Goal: Book appointment/travel/reservation

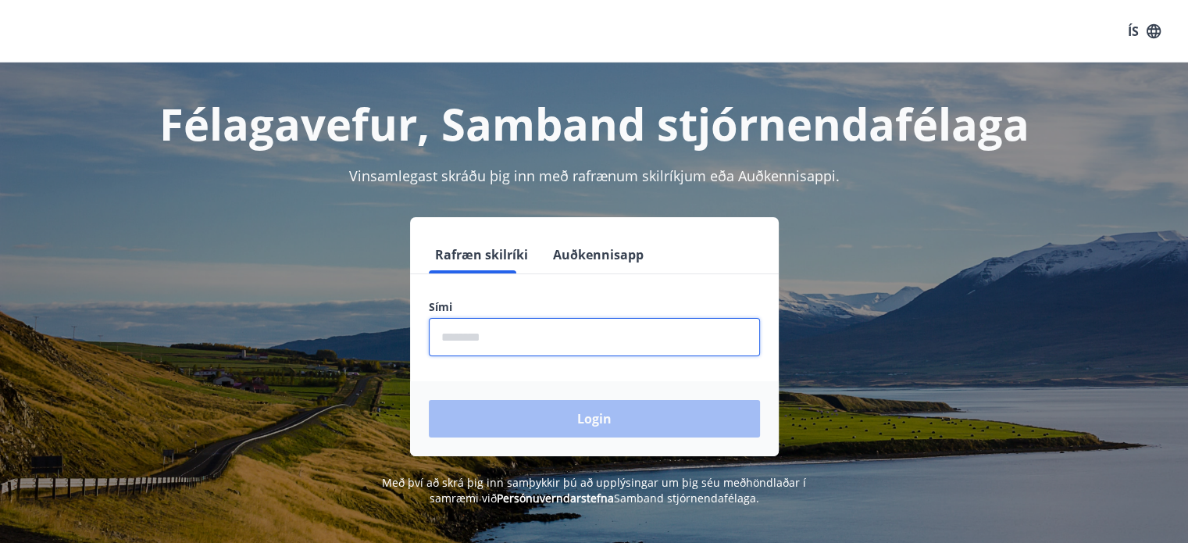
click at [457, 339] on input "phone" at bounding box center [594, 337] width 331 height 38
type input "********"
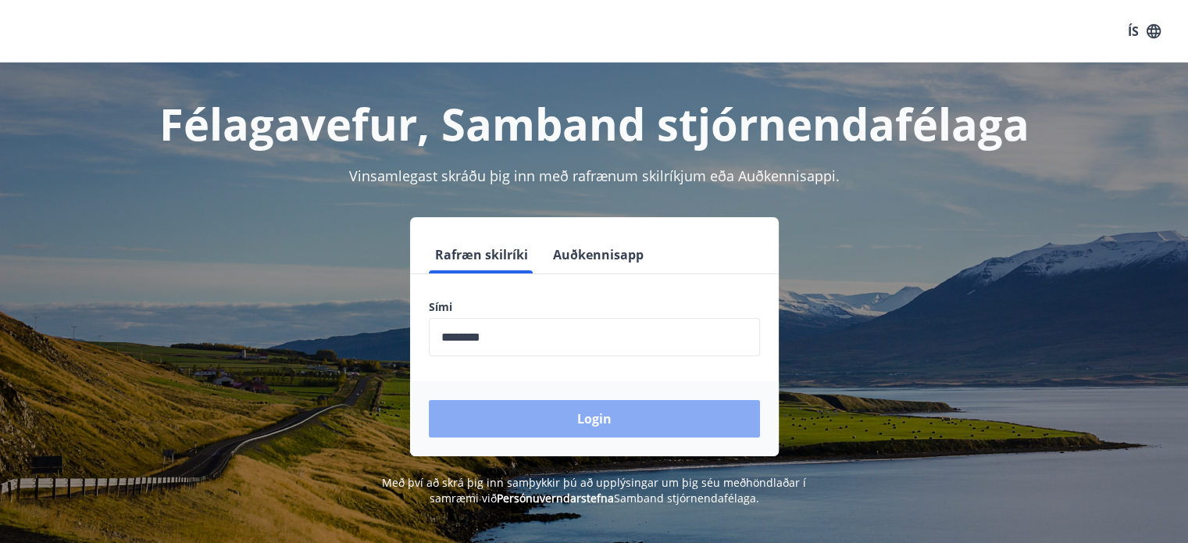
click at [533, 417] on button "Login" at bounding box center [594, 418] width 331 height 37
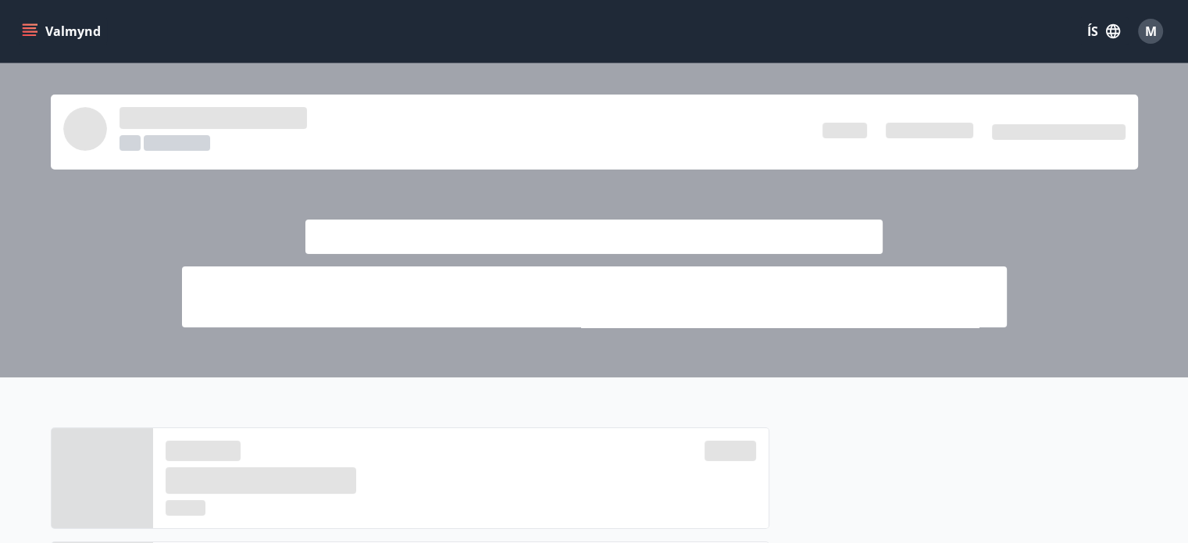
click at [27, 28] on icon "menu" at bounding box center [30, 28] width 14 height 2
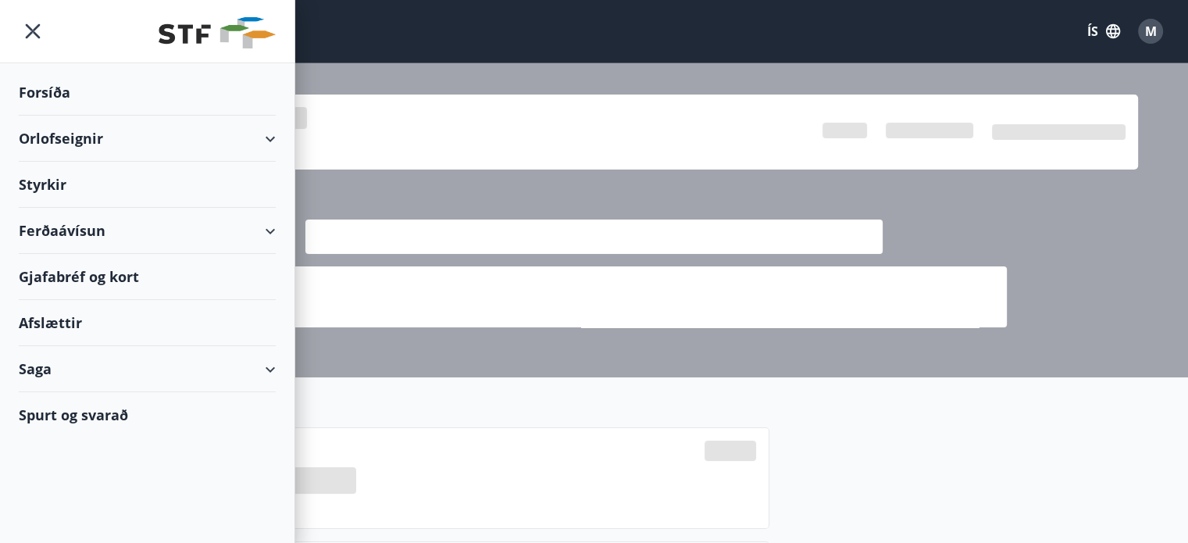
click at [76, 142] on div "Orlofseignir" at bounding box center [147, 139] width 257 height 46
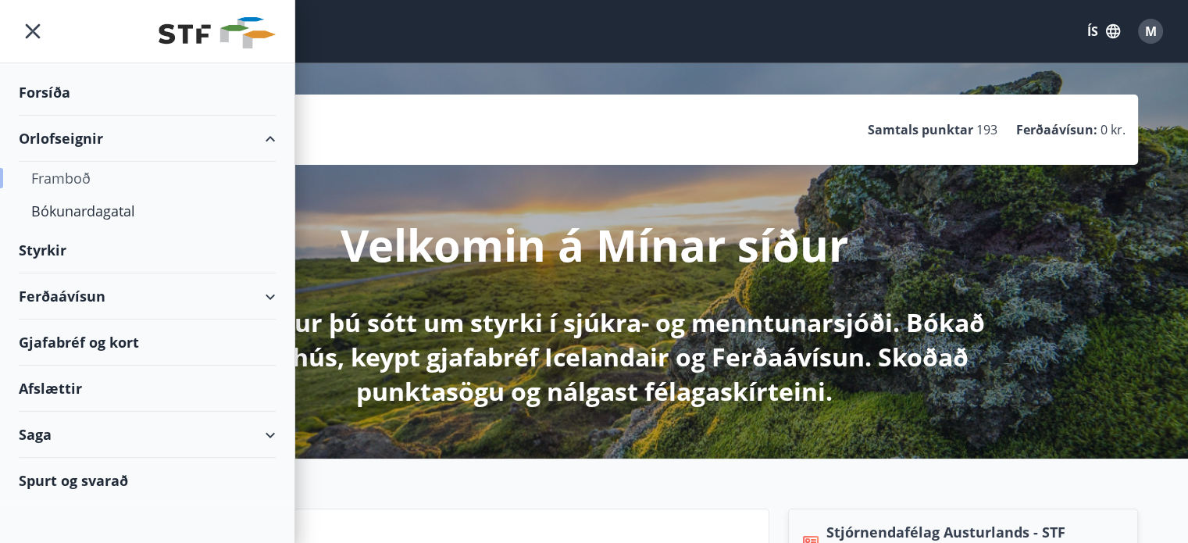
click at [98, 177] on div "Framboð" at bounding box center [147, 178] width 232 height 33
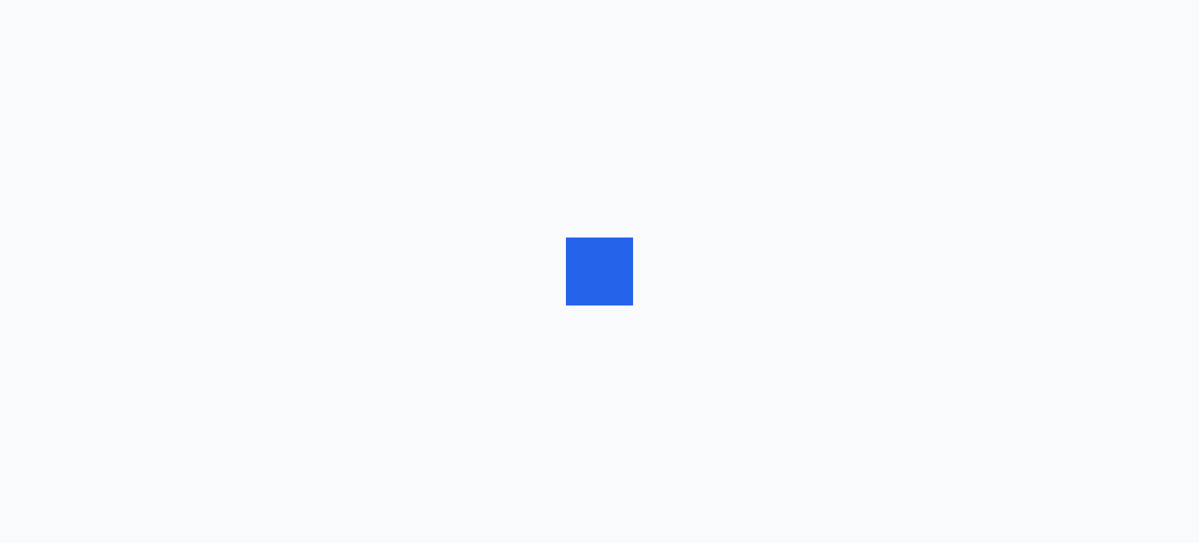
click at [98, 177] on div at bounding box center [599, 271] width 1199 height 543
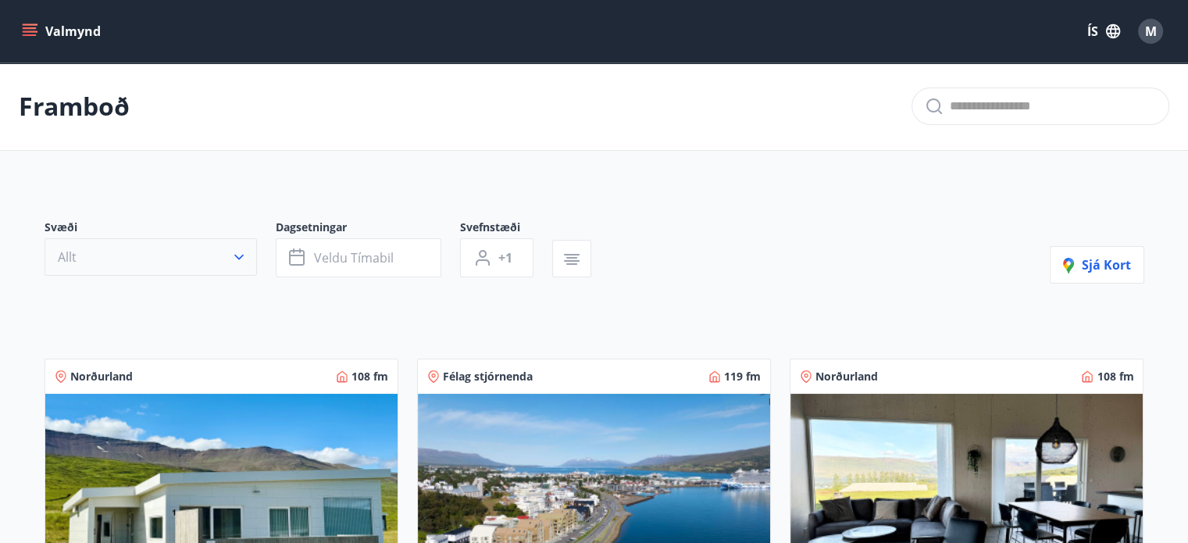
click at [246, 256] on icon "button" at bounding box center [239, 257] width 16 height 16
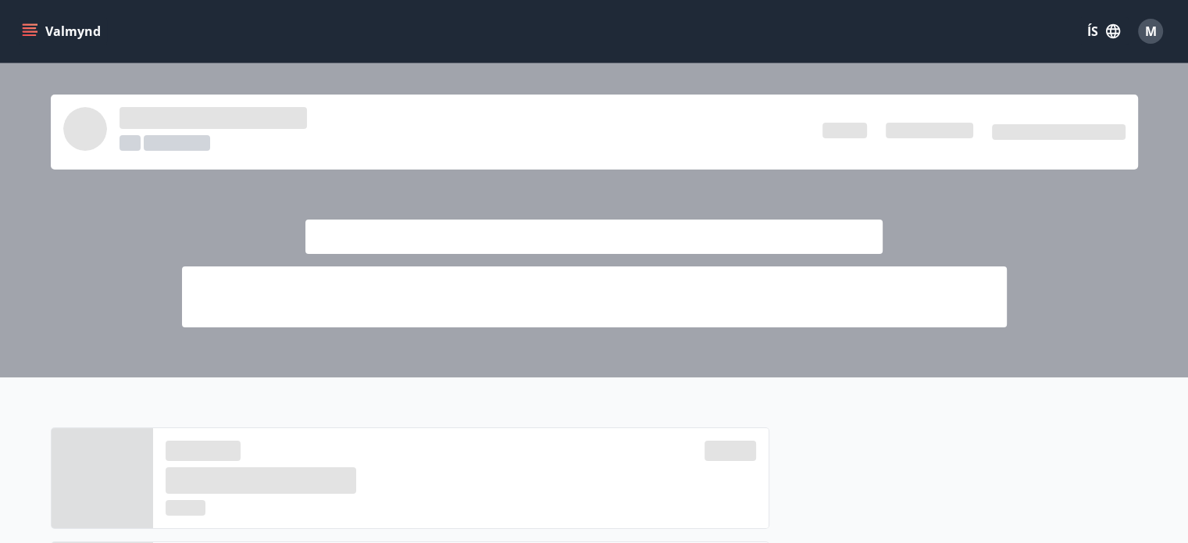
click at [37, 34] on icon "menu" at bounding box center [30, 31] width 16 height 16
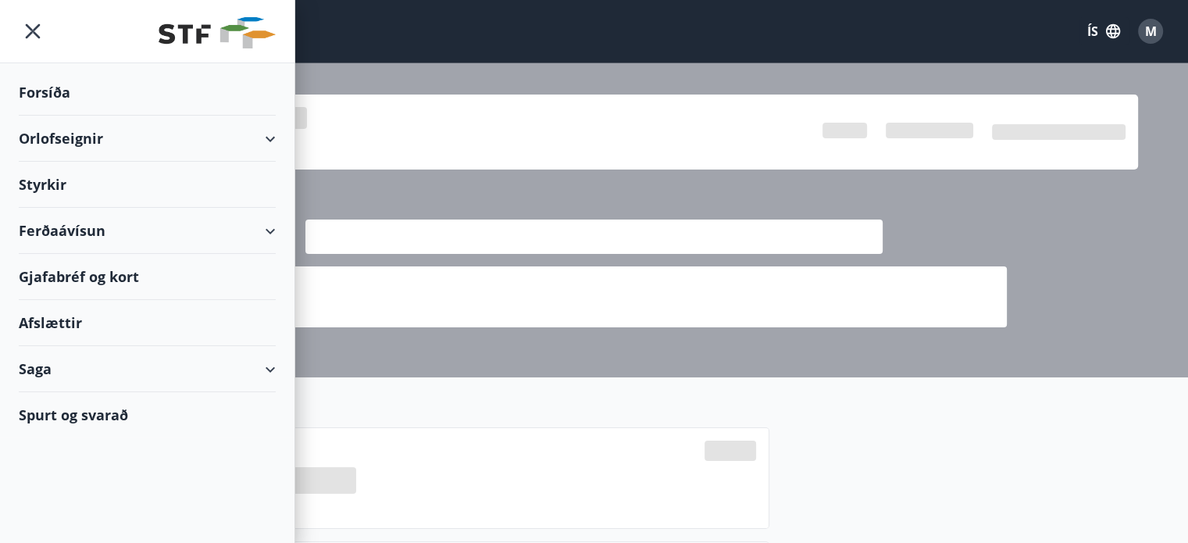
click at [64, 140] on div "Orlofseignir" at bounding box center [147, 139] width 257 height 46
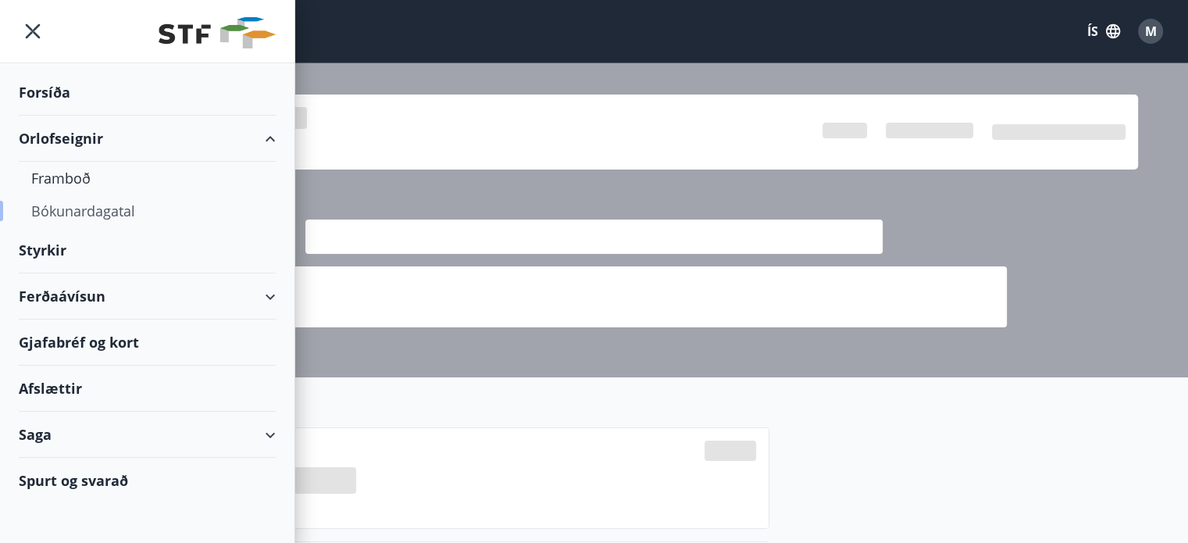
click at [78, 218] on div "Bókunardagatal" at bounding box center [147, 210] width 232 height 33
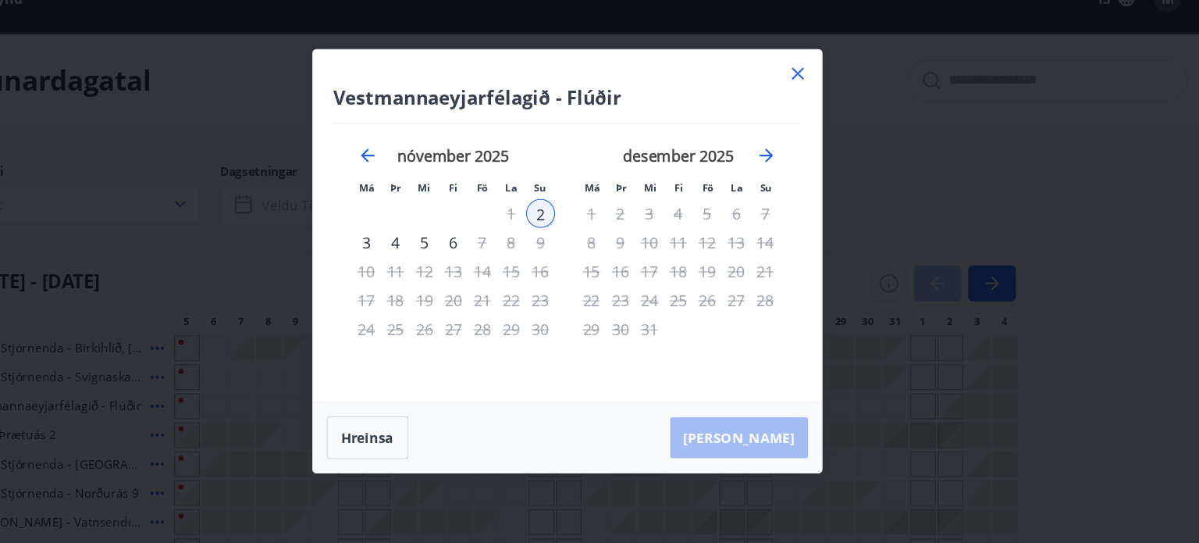
click at [805, 105] on icon at bounding box center [811, 100] width 19 height 19
click at [809, 110] on div "Bókunardagatal" at bounding box center [594, 106] width 1188 height 88
click at [802, 101] on div "Bókunardagatal" at bounding box center [594, 106] width 1188 height 88
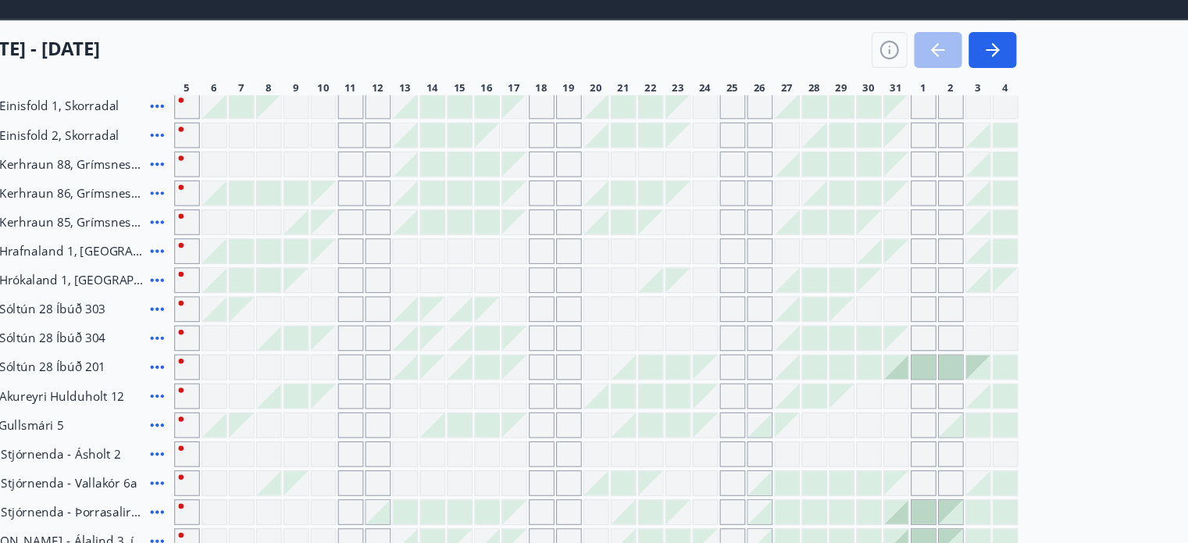
scroll to position [424, 0]
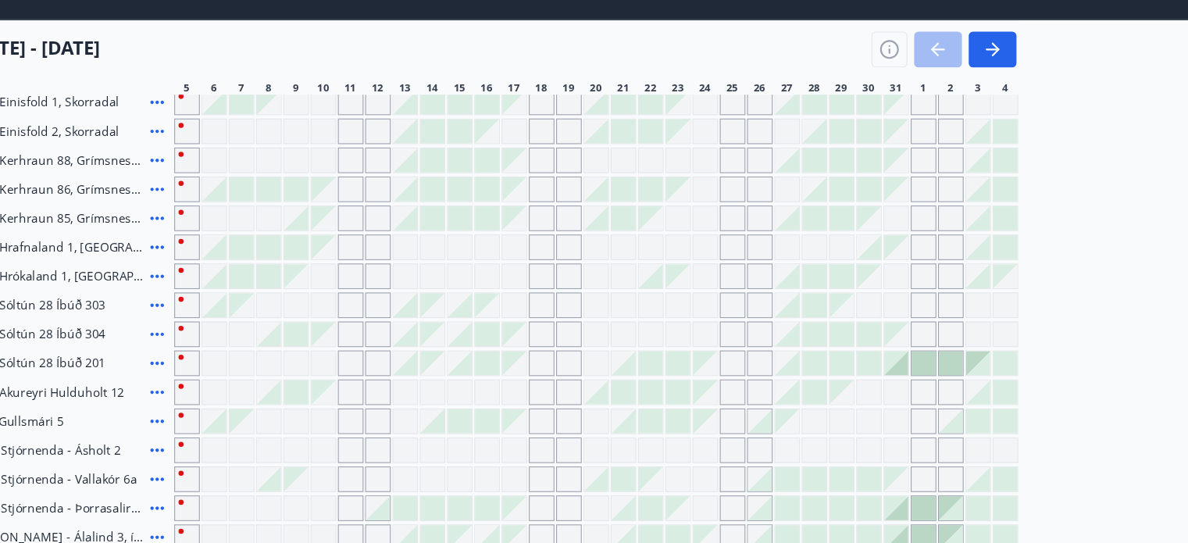
click at [527, 485] on div "Gráir dagar eru ekki bókanlegir" at bounding box center [526, 483] width 23 height 23
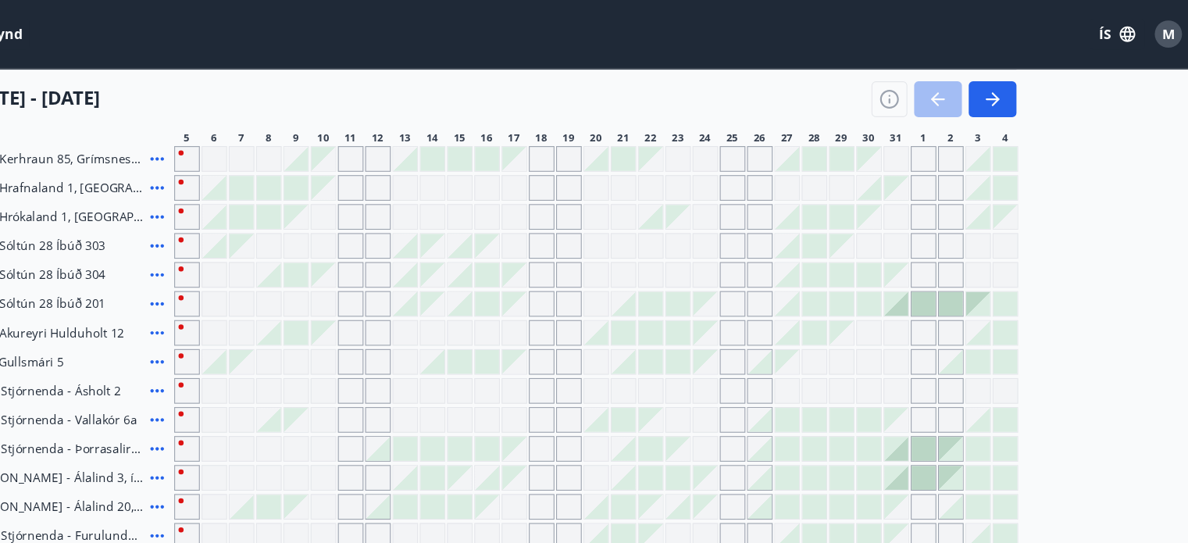
scroll to position [522, 0]
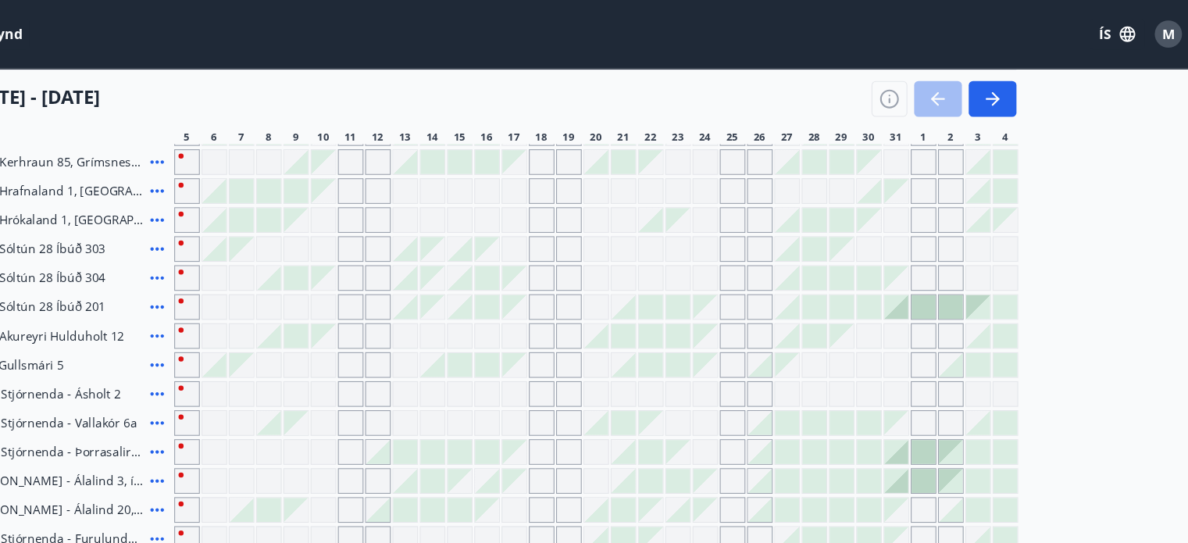
drag, startPoint x: 1160, startPoint y: 235, endPoint x: 1156, endPoint y: 276, distance: 40.8
drag, startPoint x: 1156, startPoint y: 276, endPoint x: 1160, endPoint y: 315, distance: 39.2
click at [1160, 315] on main "Bókunardagatal Svæði Allt Dagsetningar Veldu tímabil Svefnstæði +1 [DATE] - [DA…" at bounding box center [594, 49] width 1188 height 1017
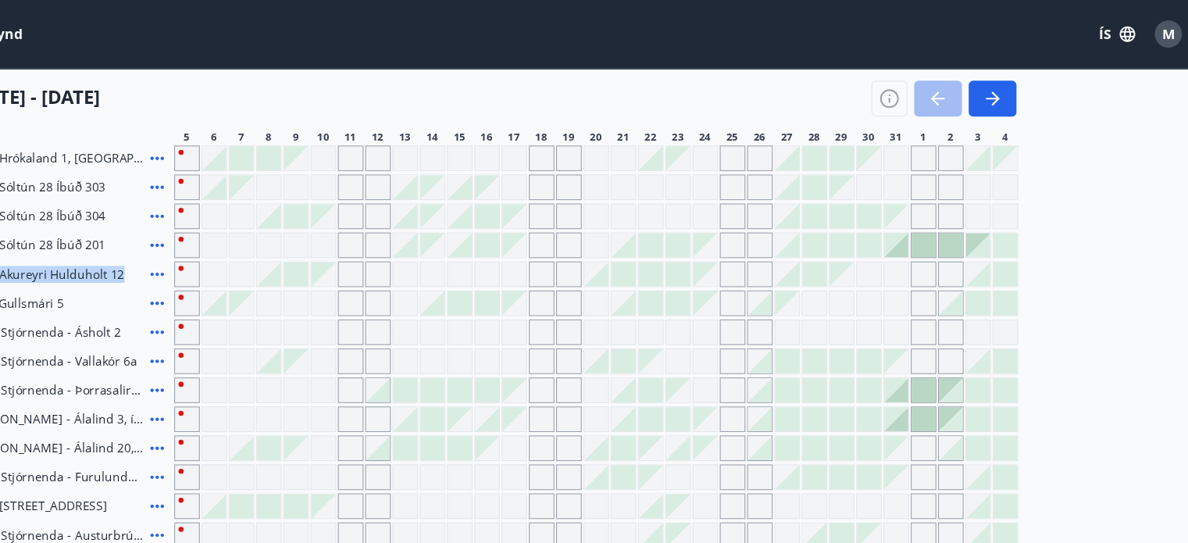
scroll to position [577, 0]
